Goal: Navigation & Orientation: Find specific page/section

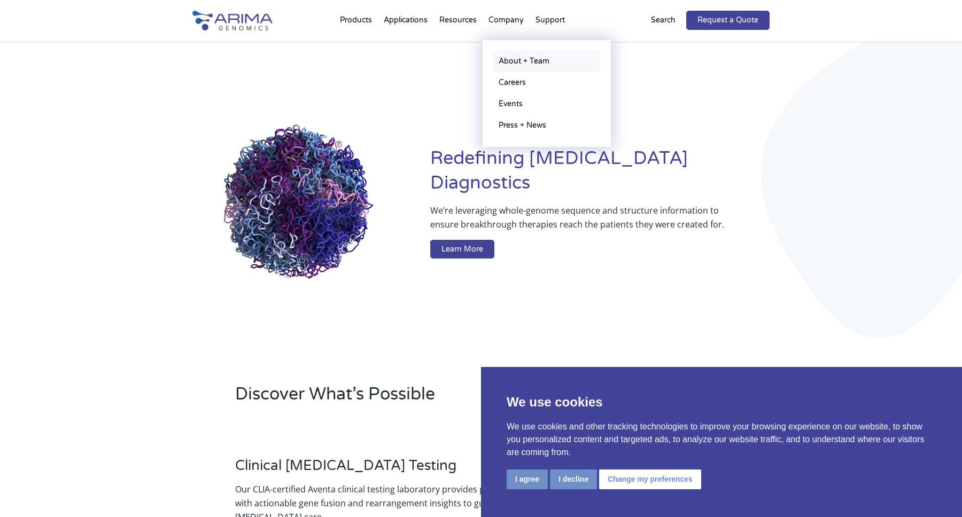
click at [504, 65] on link "About + Team" at bounding box center [546, 61] width 107 height 21
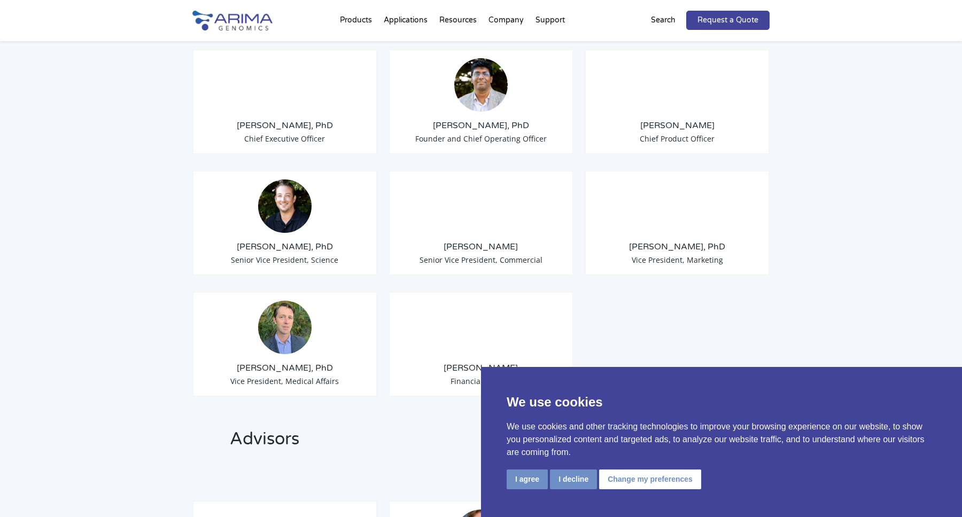
scroll to position [867, 0]
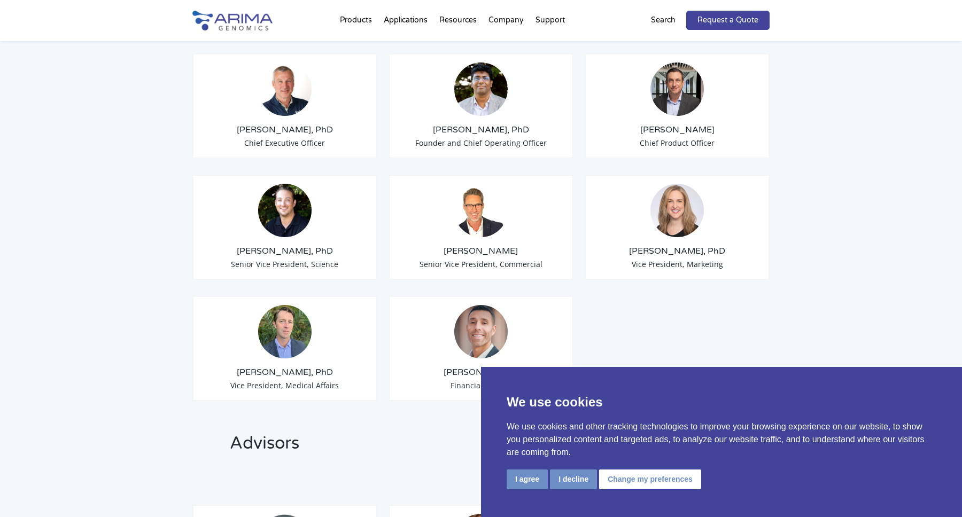
click at [493, 98] on img at bounding box center [480, 89] width 53 height 53
click at [488, 90] on img at bounding box center [480, 89] width 53 height 53
click at [532, 482] on button "I agree" at bounding box center [527, 480] width 41 height 20
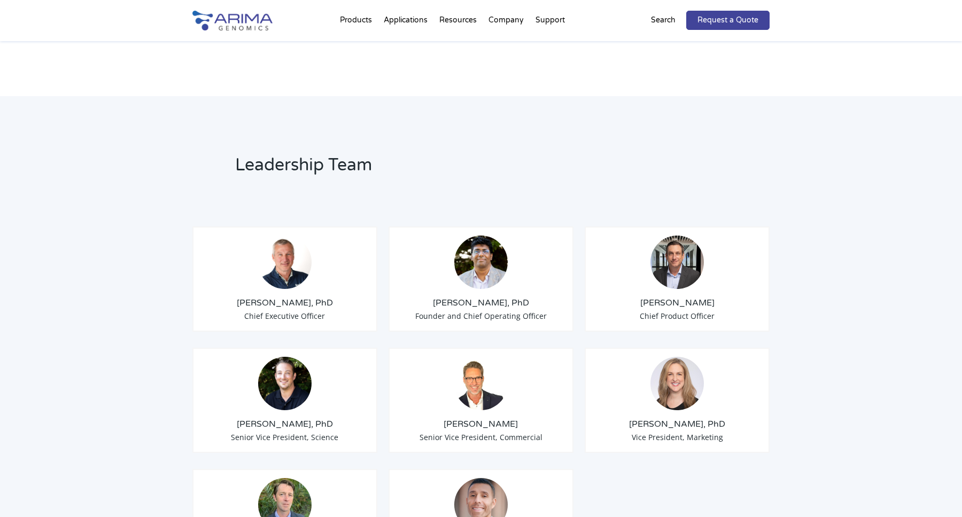
scroll to position [662, 0]
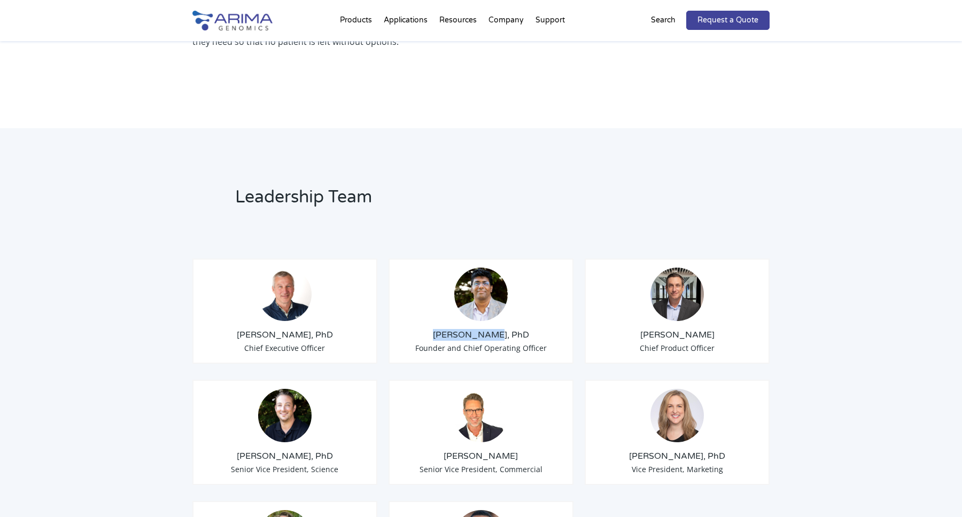
drag, startPoint x: 443, startPoint y: 318, endPoint x: 494, endPoint y: 324, distance: 51.1
click at [494, 329] on h3 "Sid Selvaraj, PhD" at bounding box center [481, 335] width 167 height 12
copy h3 "Sid Selvaraj"
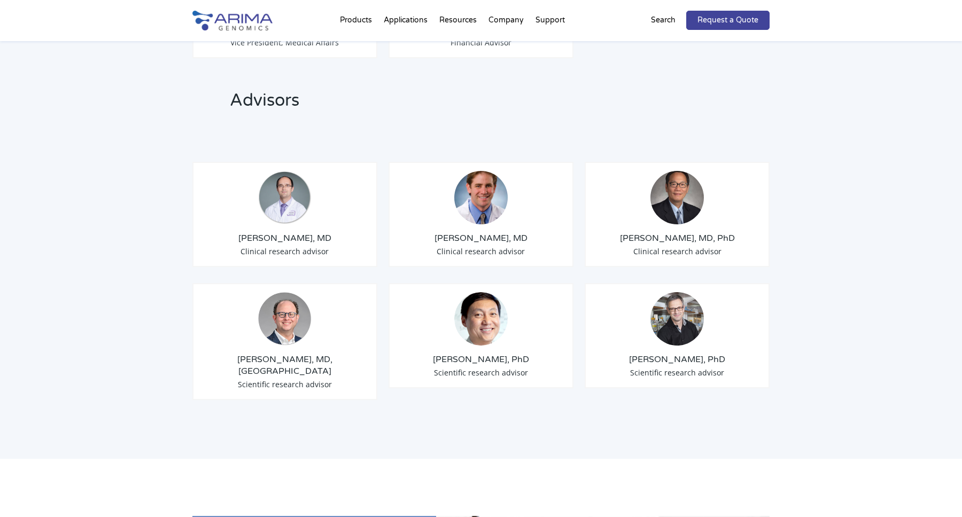
scroll to position [1214, 0]
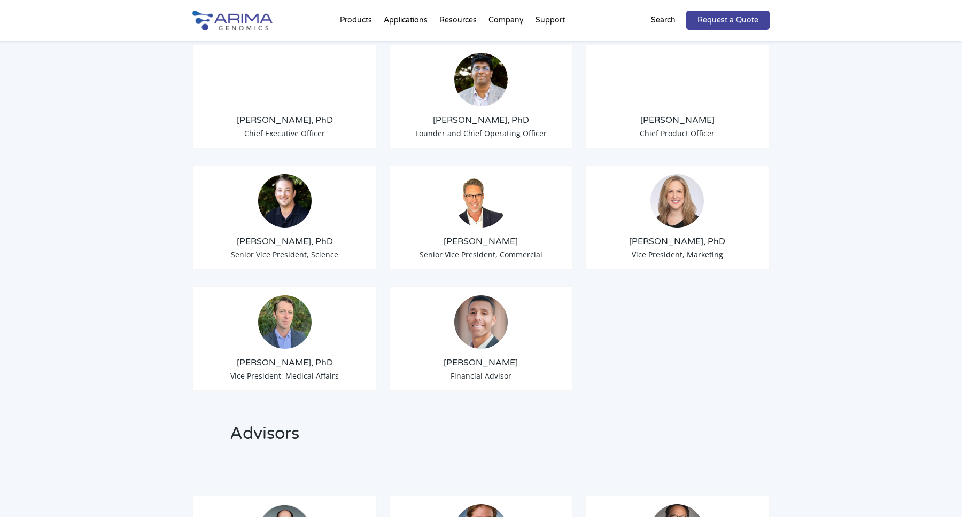
scroll to position [874, 0]
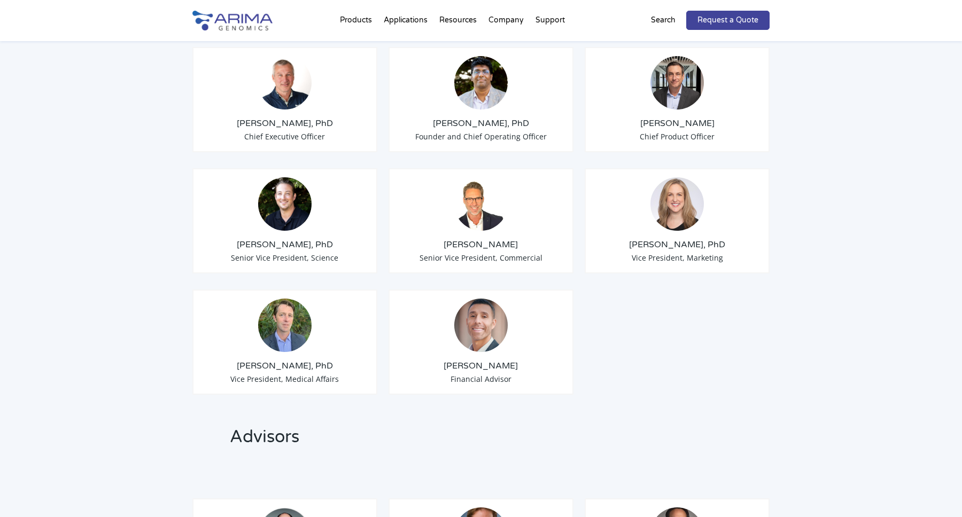
click at [684, 86] on img at bounding box center [676, 82] width 53 height 53
click at [679, 100] on div "Chris Roberts Chief Product Officer" at bounding box center [677, 99] width 185 height 105
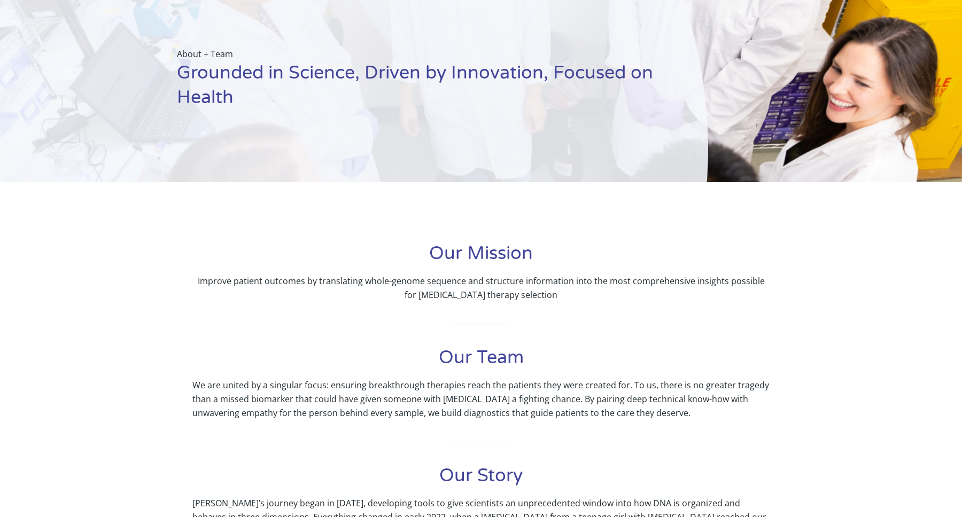
scroll to position [0, 0]
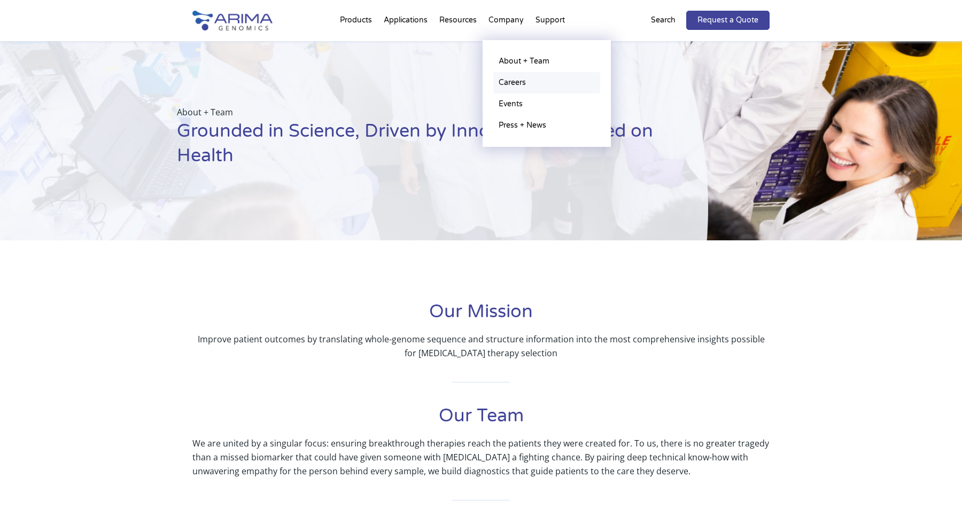
click at [500, 83] on link "Careers" at bounding box center [546, 82] width 107 height 21
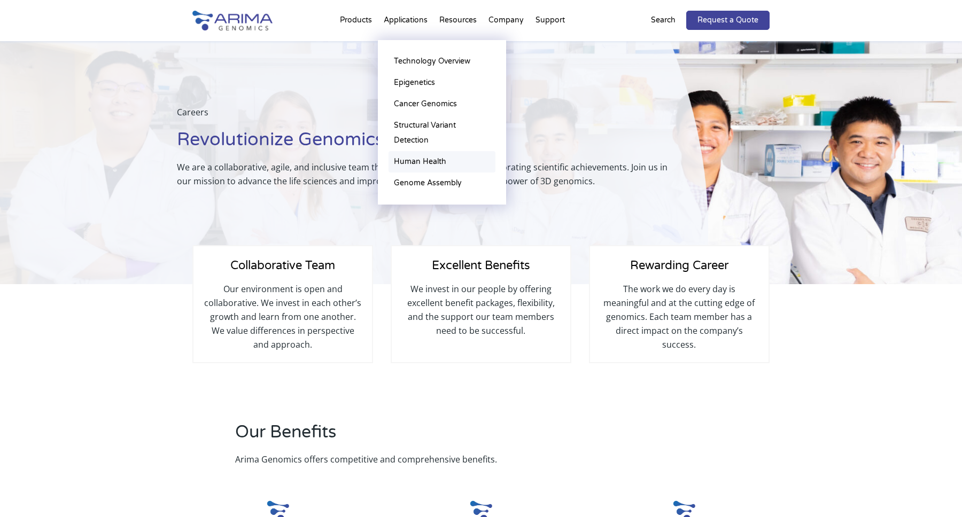
click at [403, 165] on link "Human Health" at bounding box center [441, 161] width 107 height 21
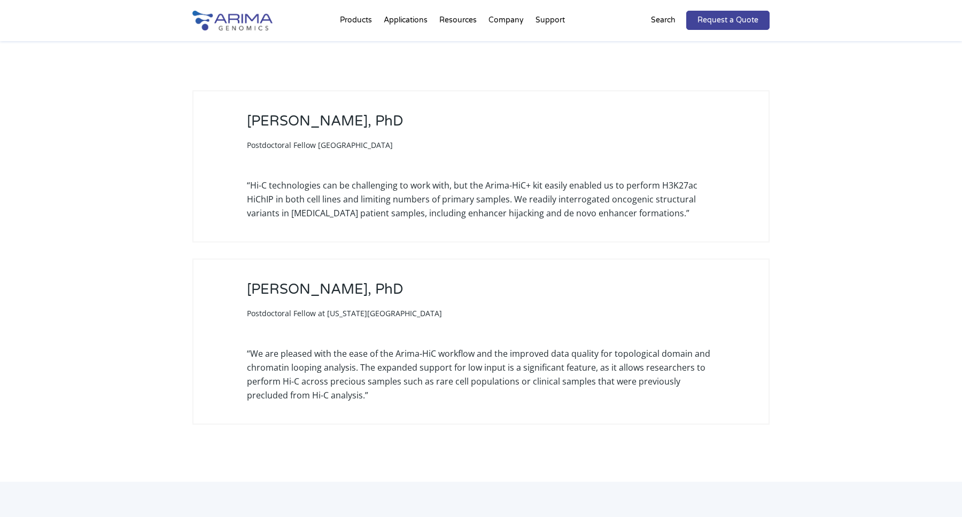
scroll to position [2106, 0]
